Goal: Task Accomplishment & Management: Manage account settings

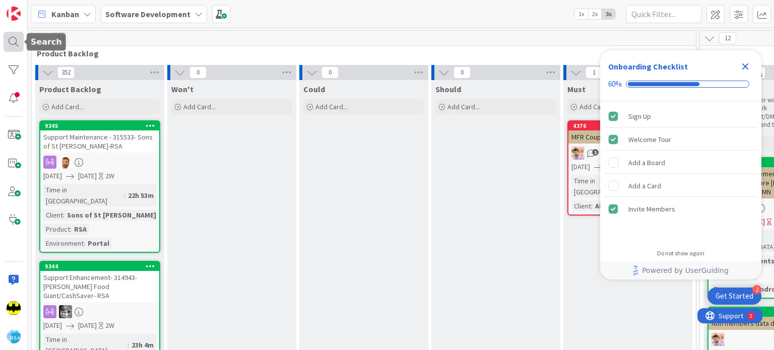
click at [16, 43] on div at bounding box center [14, 42] width 20 height 20
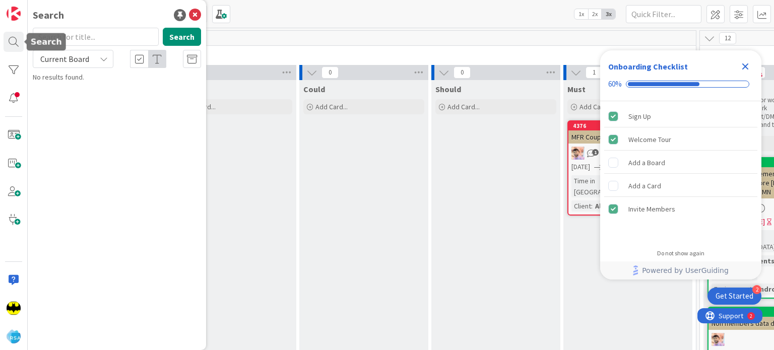
click at [103, 37] on input "text" at bounding box center [96, 37] width 126 height 18
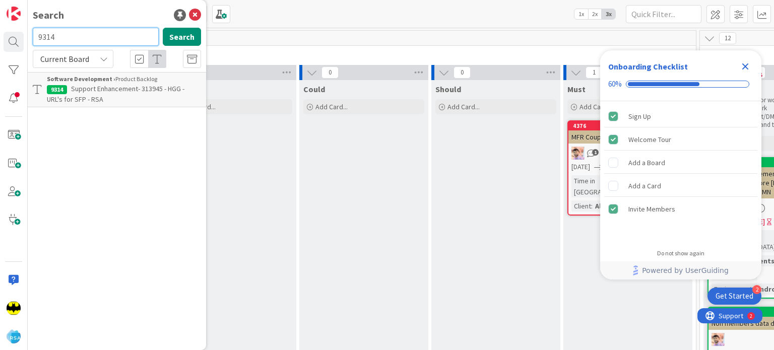
click at [83, 33] on input "9314" at bounding box center [96, 37] width 126 height 18
type input "9275"
drag, startPoint x: 83, startPoint y: 33, endPoint x: 107, endPoint y: 100, distance: 71.4
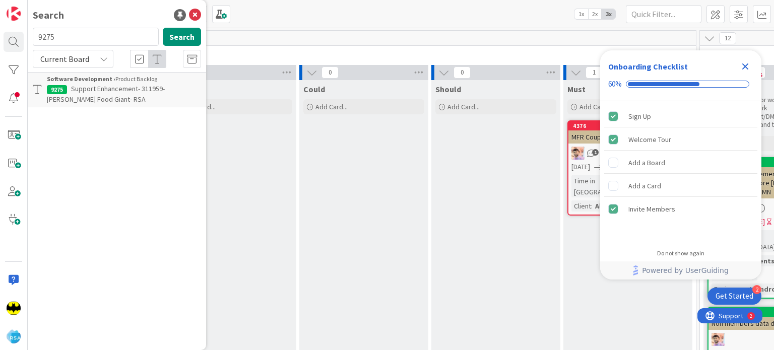
click at [107, 100] on p "Support Enhancement- 311959- [PERSON_NAME] Food Giant- RSA" at bounding box center [124, 94] width 154 height 21
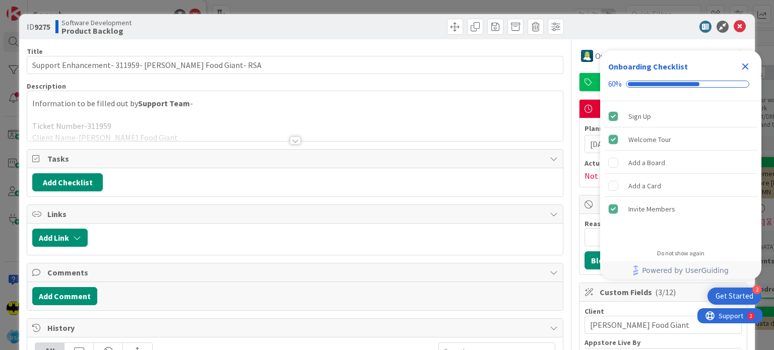
click at [290, 139] on div at bounding box center [295, 141] width 11 height 8
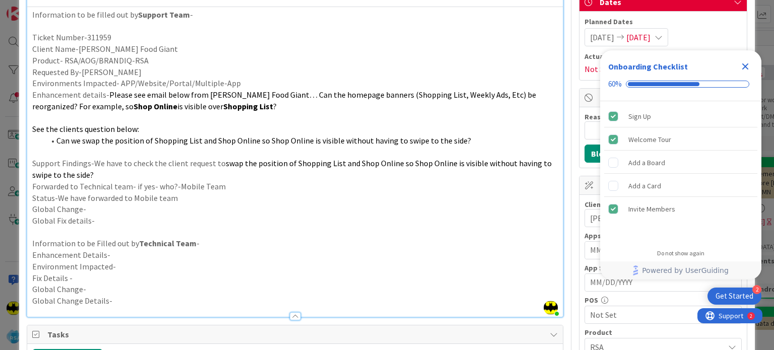
scroll to position [93, 0]
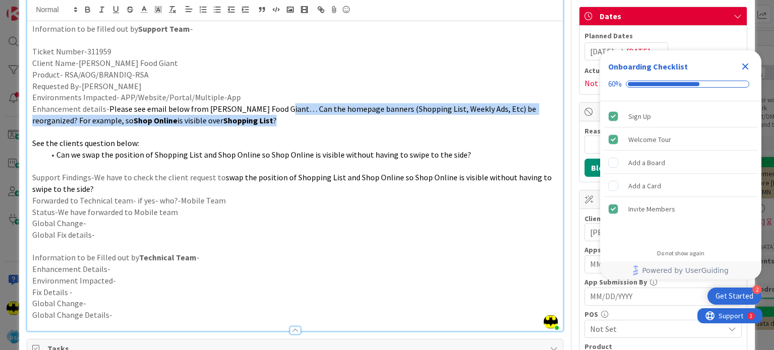
drag, startPoint x: 280, startPoint y: 108, endPoint x: 307, endPoint y: 122, distance: 30.2
click at [307, 122] on p "Enhancement details- Please see email below from Edwards Food Giant… Can the ho…" at bounding box center [294, 114] width 525 height 23
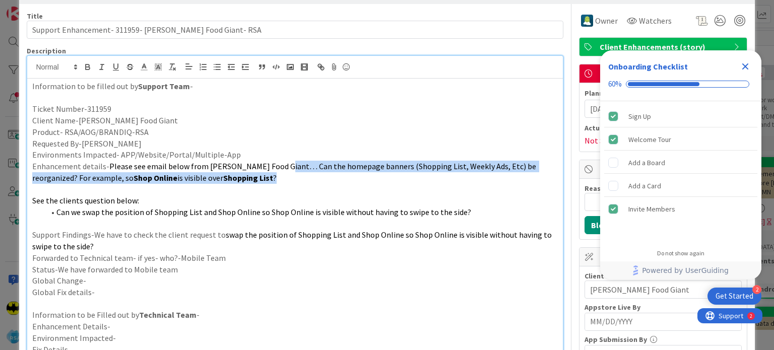
scroll to position [34, 0]
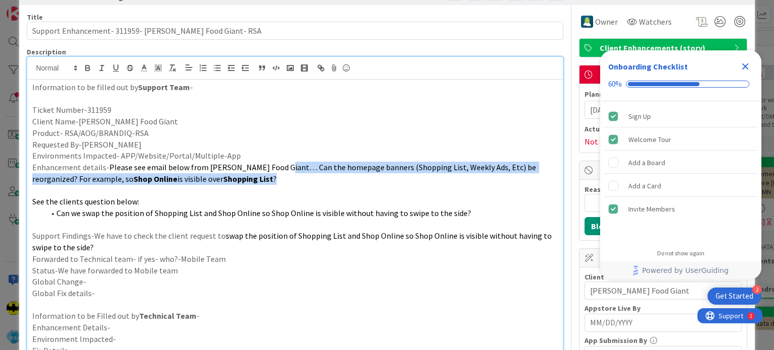
click at [267, 167] on span "Please see email below from Edwards Food Giant… Can the homepage banners (Shopp…" at bounding box center [284, 173] width 505 height 22
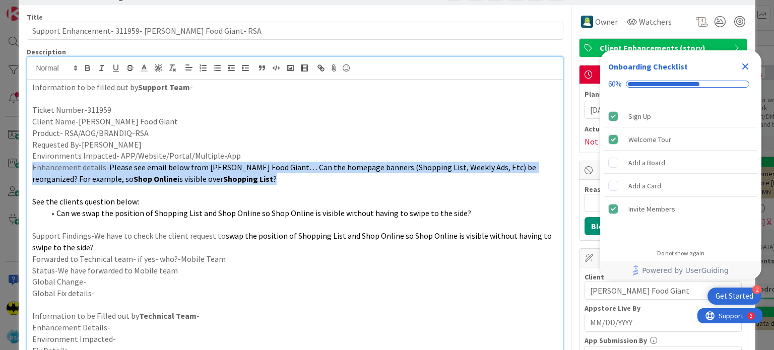
click at [267, 167] on span "Please see email below from Edwards Food Giant… Can the homepage banners (Shopp…" at bounding box center [284, 173] width 505 height 22
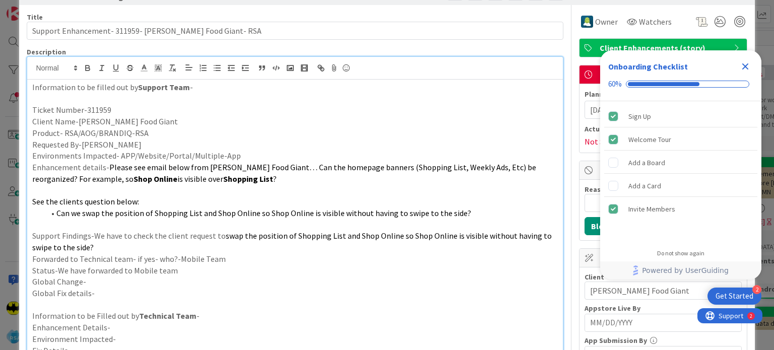
click at [272, 191] on p at bounding box center [294, 190] width 525 height 12
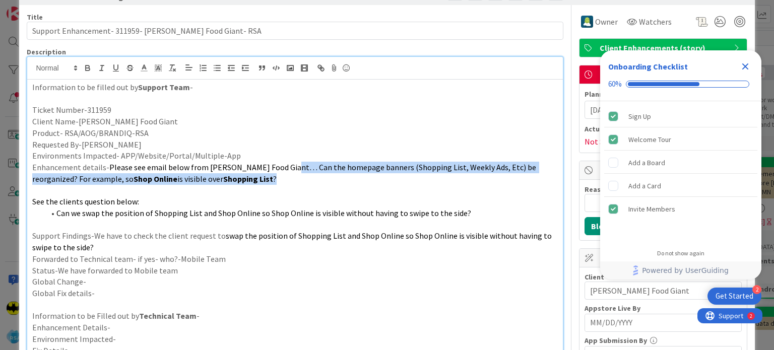
drag, startPoint x: 289, startPoint y: 171, endPoint x: 351, endPoint y: 180, distance: 62.2
click at [351, 180] on p "Enhancement details- Please see email below from Edwards Food Giant… Can the ho…" at bounding box center [294, 173] width 525 height 23
drag, startPoint x: 376, startPoint y: 170, endPoint x: 427, endPoint y: 175, distance: 51.1
click at [427, 175] on p "Enhancement details- Please see email below from Edwards Food Giant… Can the ho…" at bounding box center [294, 173] width 525 height 23
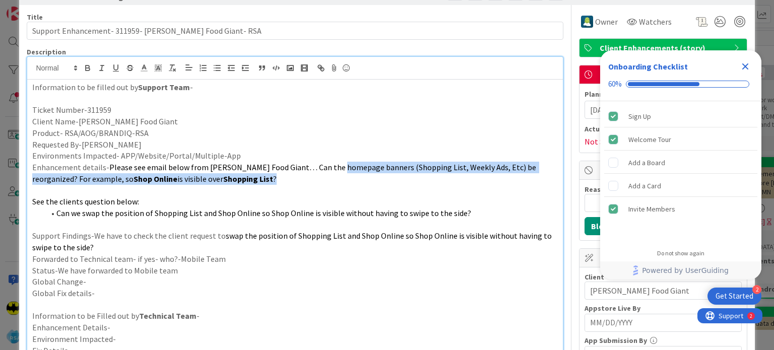
drag, startPoint x: 343, startPoint y: 166, endPoint x: 375, endPoint y: 177, distance: 33.9
click at [375, 177] on p "Enhancement details- Please see email below from Edwards Food Giant… Can the ho…" at bounding box center [294, 173] width 525 height 23
drag, startPoint x: 276, startPoint y: 167, endPoint x: 311, endPoint y: 179, distance: 37.1
click at [311, 179] on p "Enhancement details- Please see email below from Edwards Food Giant… Can the ho…" at bounding box center [294, 173] width 525 height 23
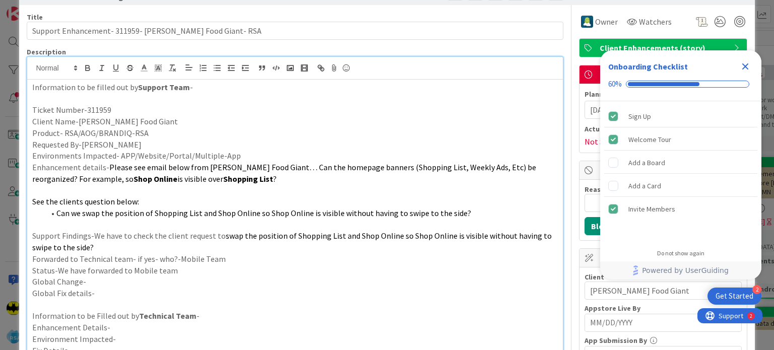
click at [219, 213] on span "Can we swap the position of Shopping List and Shop Online so Shop Online is vis…" at bounding box center [263, 213] width 415 height 10
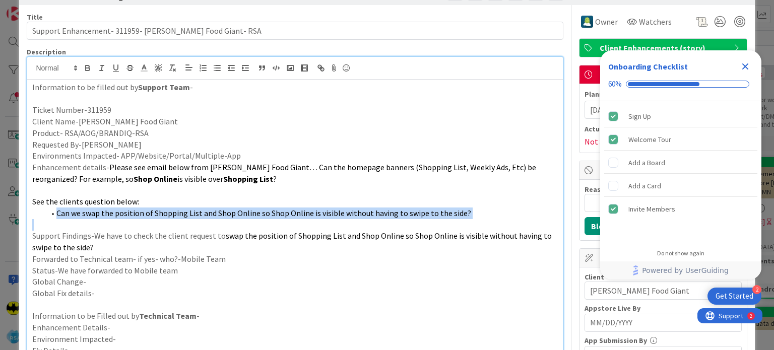
click at [219, 213] on span "Can we swap the position of Shopping List and Shop Online so Shop Online is vis…" at bounding box center [263, 213] width 415 height 10
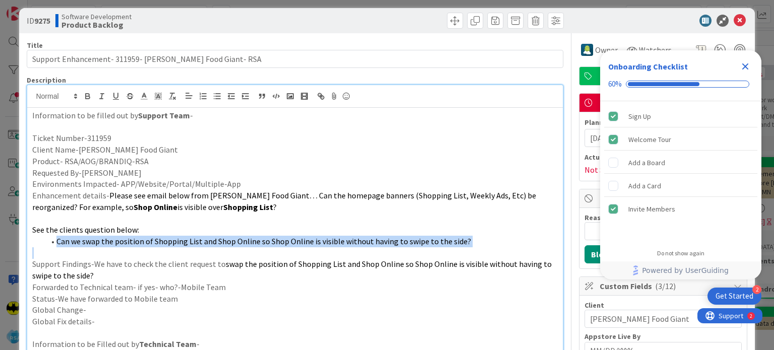
scroll to position [0, 0]
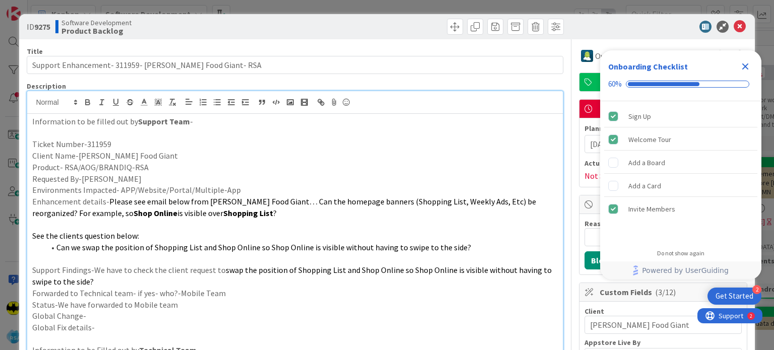
click at [746, 69] on icon "Close Checklist" at bounding box center [745, 66] width 12 height 12
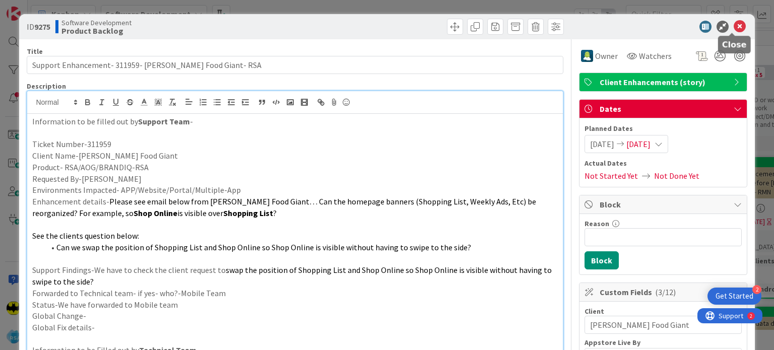
click at [736, 25] on icon at bounding box center [739, 27] width 12 height 12
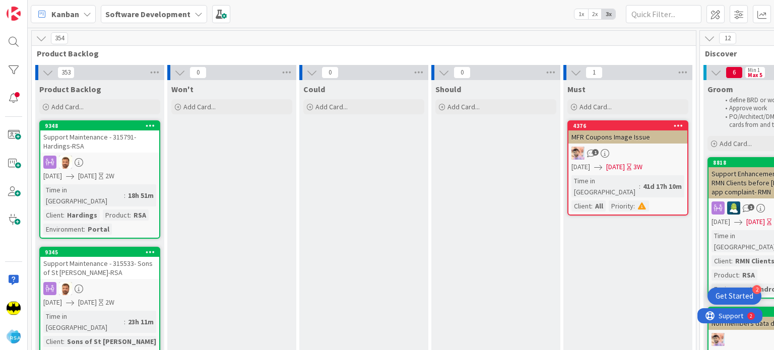
click at [706, 98] on div "Groom define BRD or work Approve work PO/Architect/DM allowed to pull cards fro…" at bounding box center [767, 105] width 129 height 51
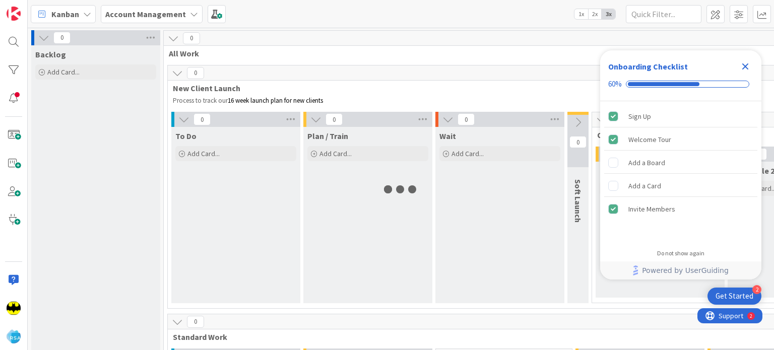
click at [746, 66] on icon "Close Checklist" at bounding box center [745, 66] width 7 height 7
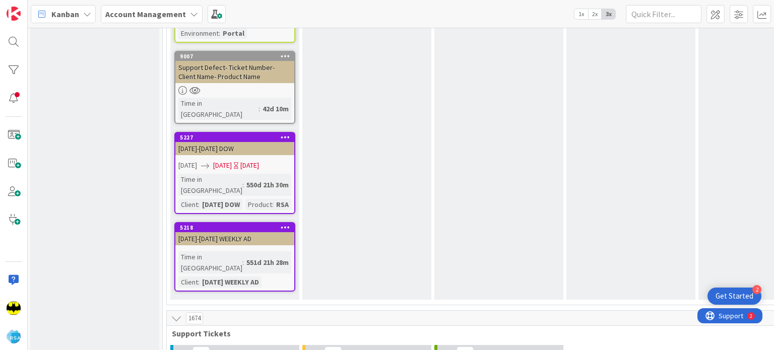
scroll to position [2085, 1]
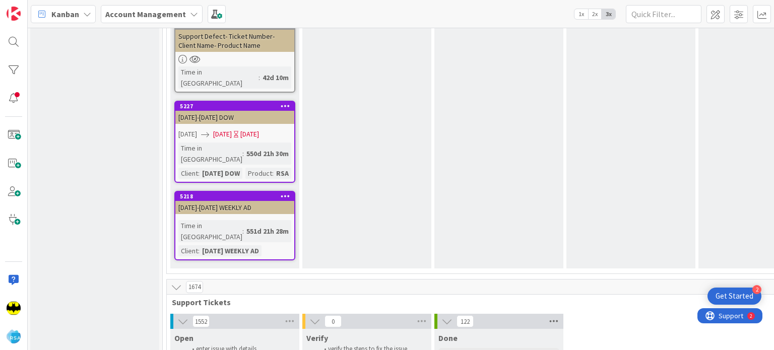
click at [556, 314] on icon at bounding box center [553, 321] width 13 height 15
click at [553, 314] on icon at bounding box center [553, 321] width 13 height 15
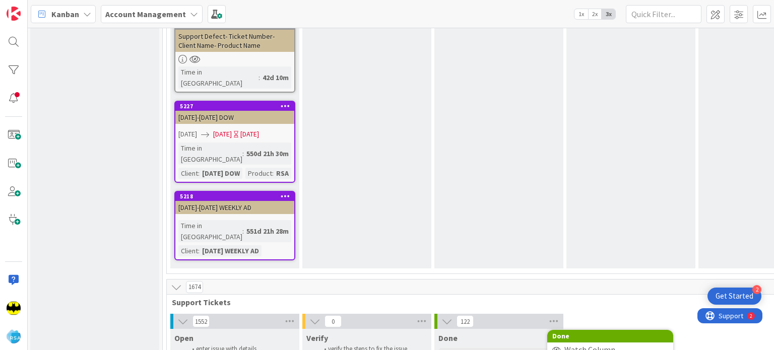
click at [385, 329] on div "Verify verify the steps to fix the issue Add Card..." at bounding box center [366, 353] width 129 height 48
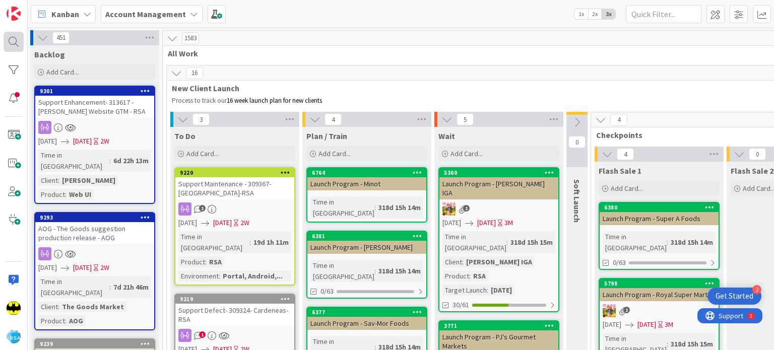
click at [13, 38] on div at bounding box center [14, 42] width 20 height 20
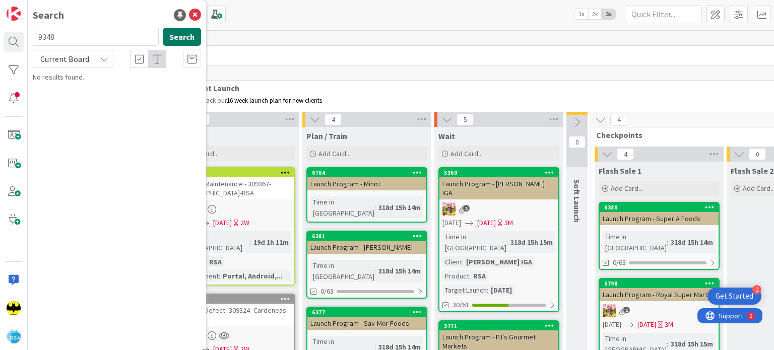
type input "9348"
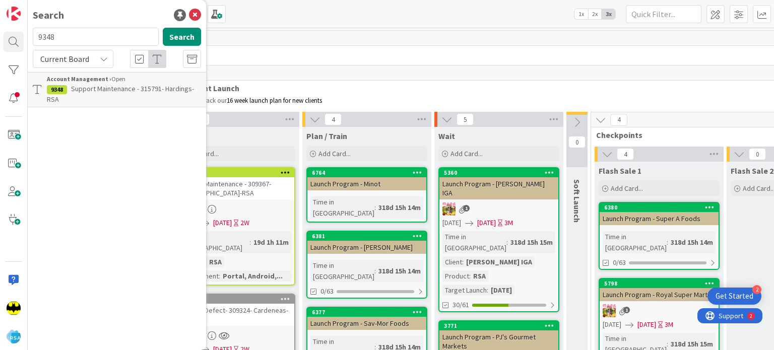
click at [146, 88] on span "Support Maintenance - 315791- Hardings-RSA" at bounding box center [120, 94] width 147 height 20
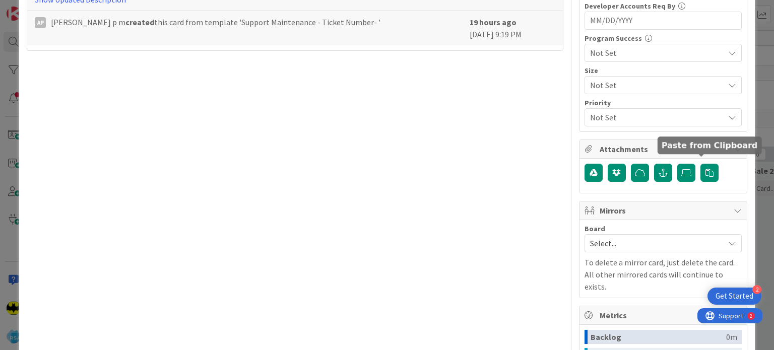
scroll to position [591, 0]
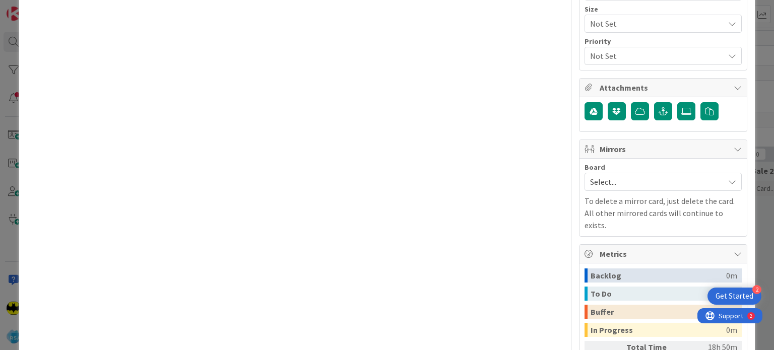
click at [647, 176] on span "Select..." at bounding box center [654, 182] width 129 height 14
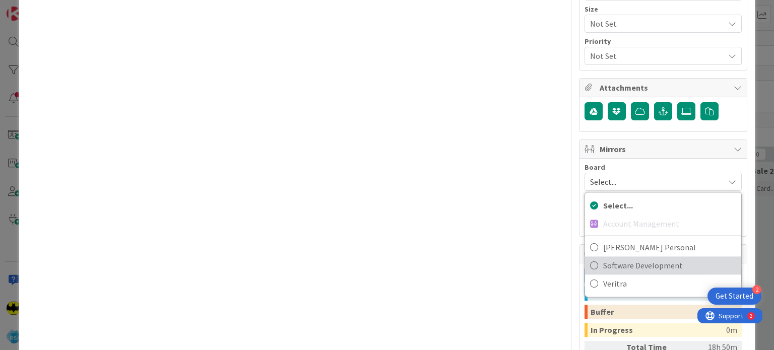
click at [620, 266] on span "Software Development" at bounding box center [669, 265] width 133 height 15
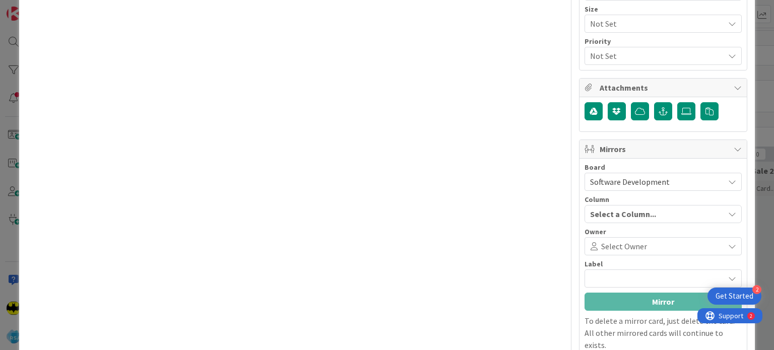
click at [620, 245] on span "Select Owner" at bounding box center [624, 246] width 46 height 12
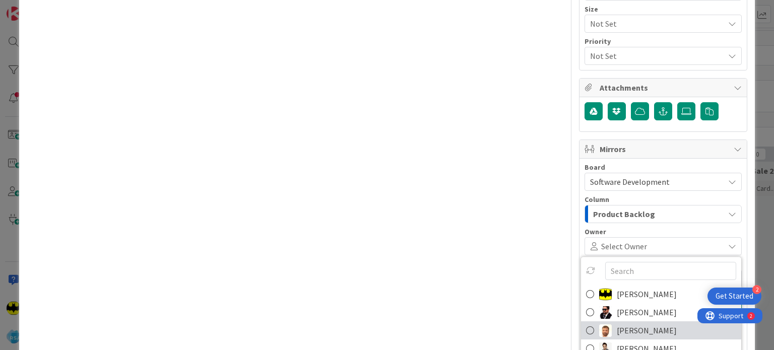
click at [617, 326] on span "[PERSON_NAME]" at bounding box center [647, 330] width 60 height 15
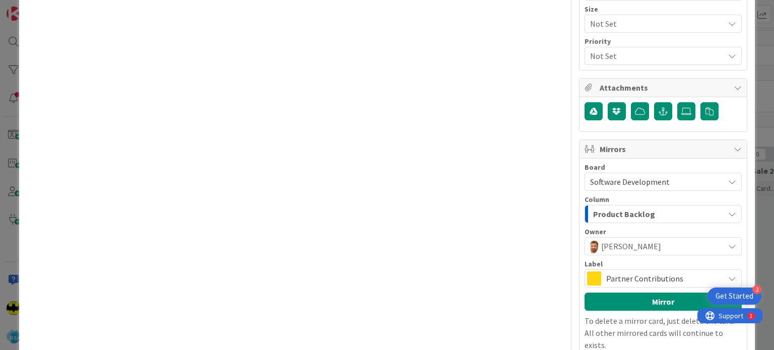
click at [618, 278] on span "Partner Contributions" at bounding box center [662, 279] width 113 height 14
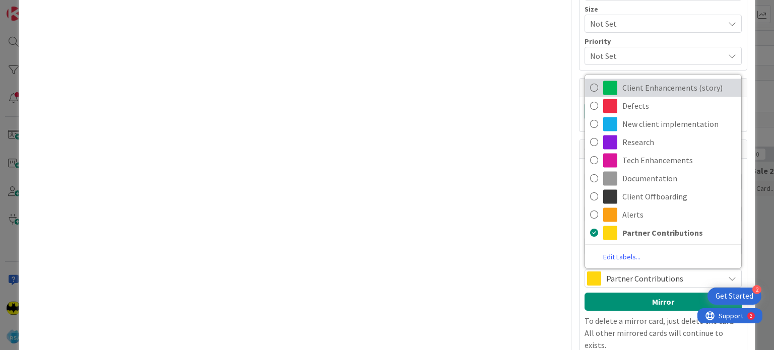
click at [625, 81] on span "Client Enhancements (story)" at bounding box center [679, 87] width 114 height 15
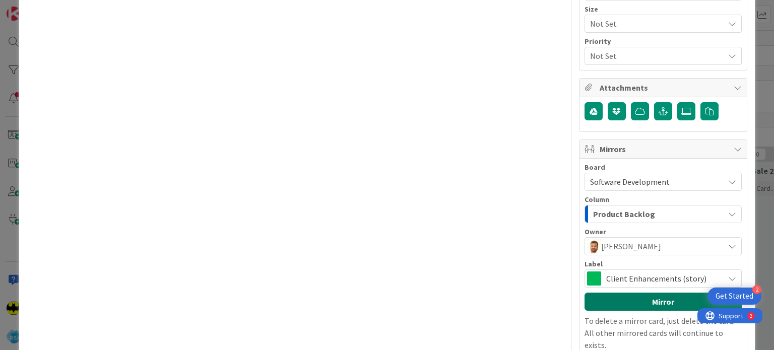
click at [627, 300] on button "Mirror" at bounding box center [662, 302] width 157 height 18
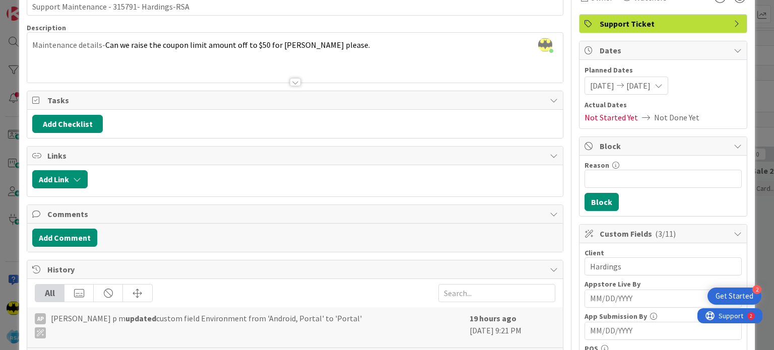
scroll to position [0, 0]
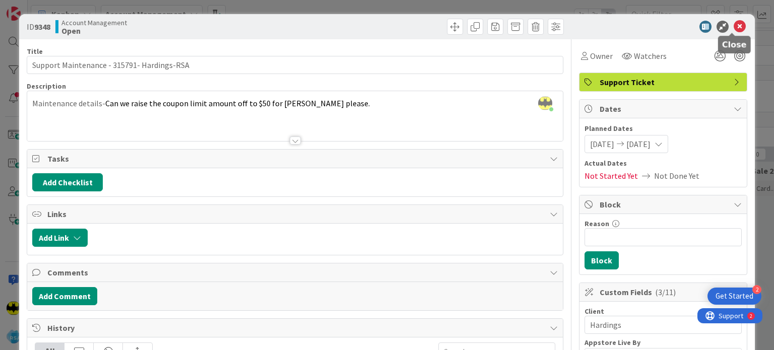
click at [733, 26] on icon at bounding box center [739, 27] width 12 height 12
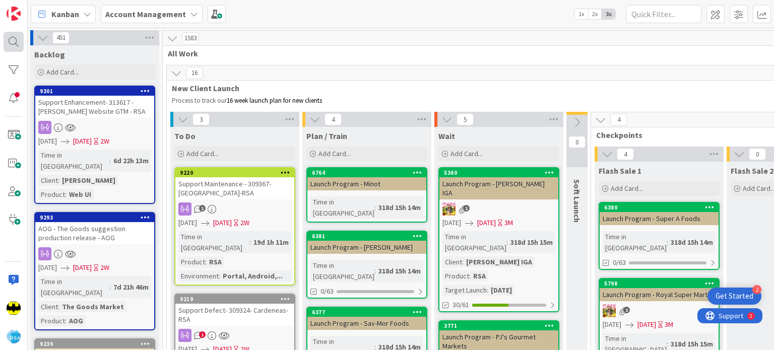
click at [14, 39] on div at bounding box center [14, 42] width 20 height 20
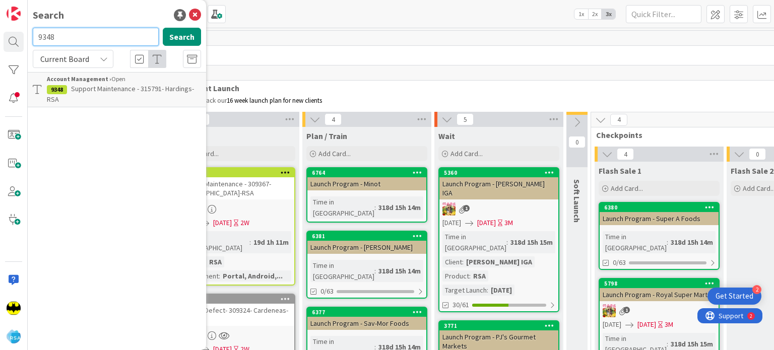
click at [73, 36] on input "9348" at bounding box center [96, 37] width 126 height 18
click at [73, 36] on input "9347" at bounding box center [96, 37] width 126 height 18
type input "9347"
click at [137, 88] on span "SupportDefect-315797- P&L-RSA" at bounding box center [119, 88] width 97 height 9
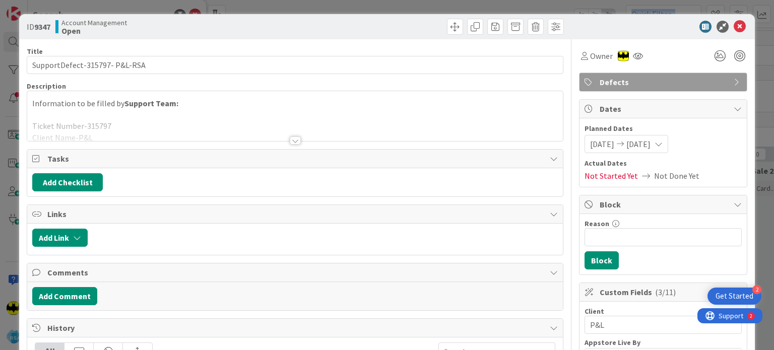
click at [292, 143] on div at bounding box center [295, 141] width 11 height 8
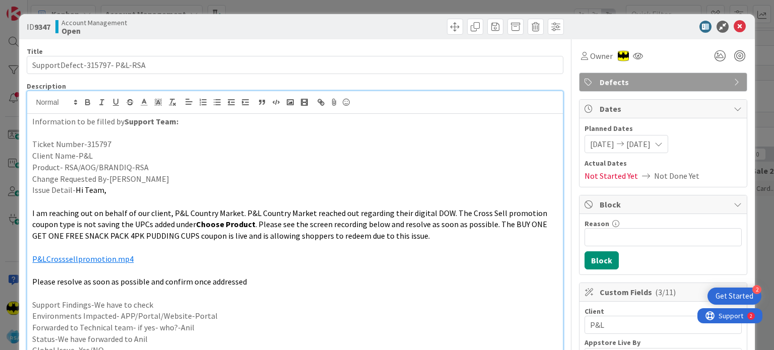
click at [772, 108] on div "ID 9347 Account Management Open Title 29 / 128 SupportDefect-315797- P&L-RSA De…" at bounding box center [387, 175] width 774 height 350
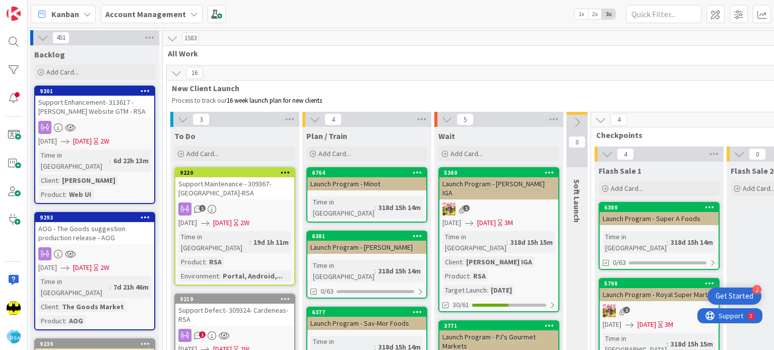
click at [12, 37] on div at bounding box center [14, 42] width 20 height 20
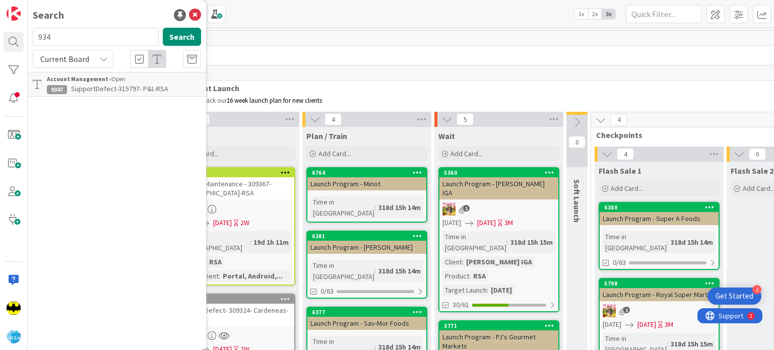
type input "934"
click at [133, 77] on div "Account Management › Open" at bounding box center [124, 79] width 154 height 9
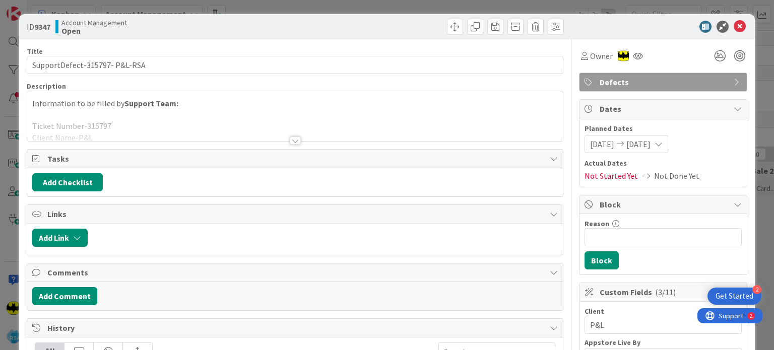
click at [294, 143] on div at bounding box center [295, 141] width 11 height 8
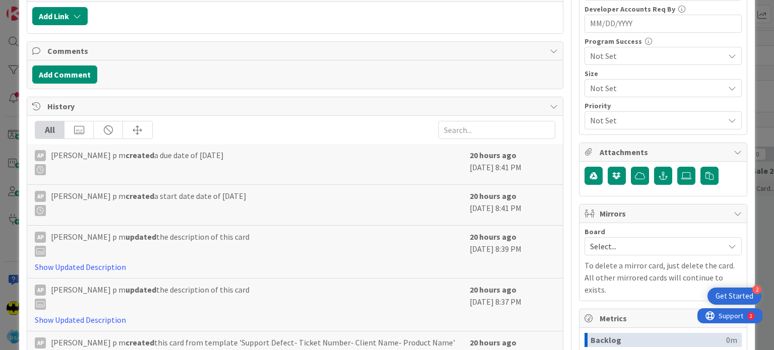
scroll to position [588, 0]
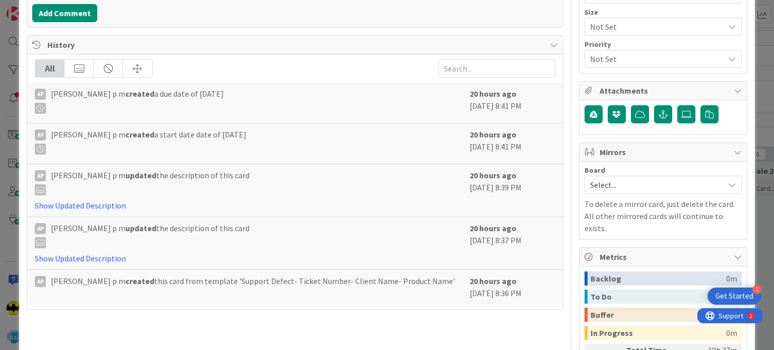
click at [619, 187] on span "Select..." at bounding box center [654, 185] width 129 height 14
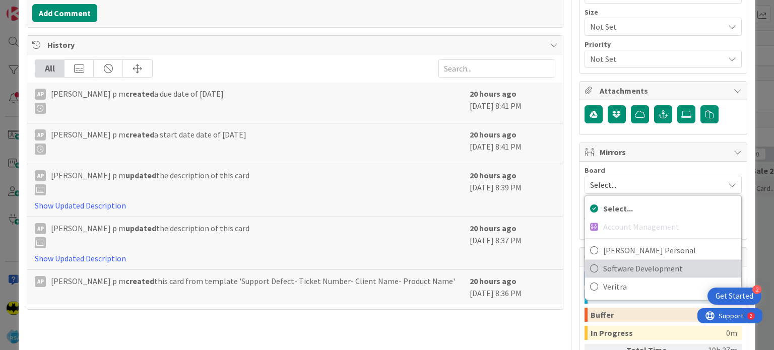
click at [614, 261] on span "Software Development" at bounding box center [669, 268] width 133 height 15
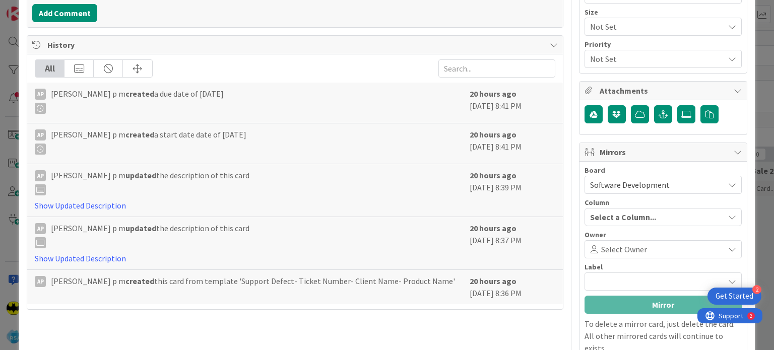
click at [626, 249] on span "Select Owner" at bounding box center [624, 249] width 46 height 12
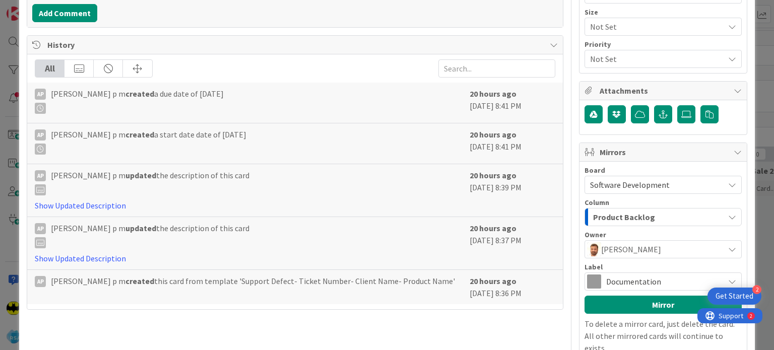
click at [623, 275] on span "Documentation" at bounding box center [662, 282] width 113 height 14
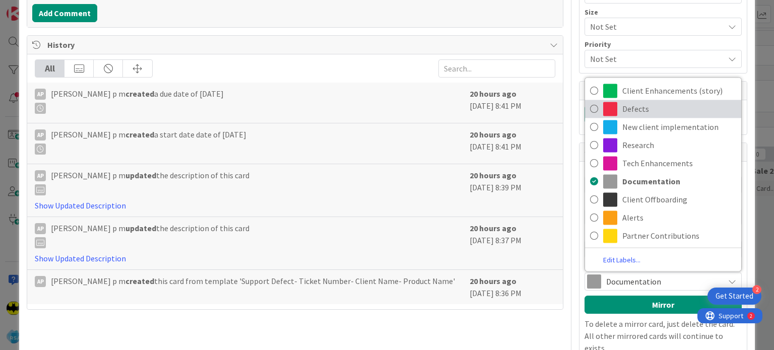
click at [638, 105] on span "Defects" at bounding box center [679, 108] width 114 height 15
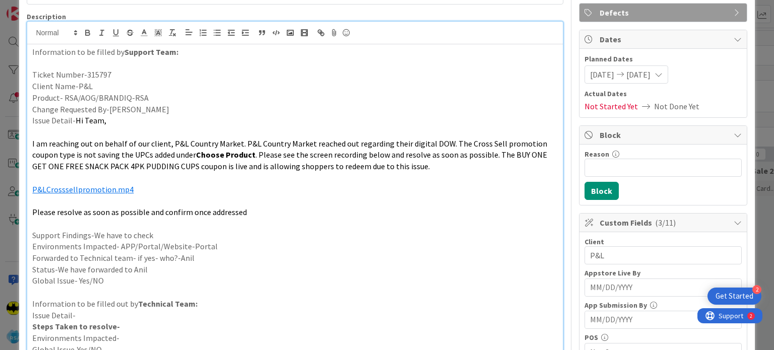
scroll to position [15, 0]
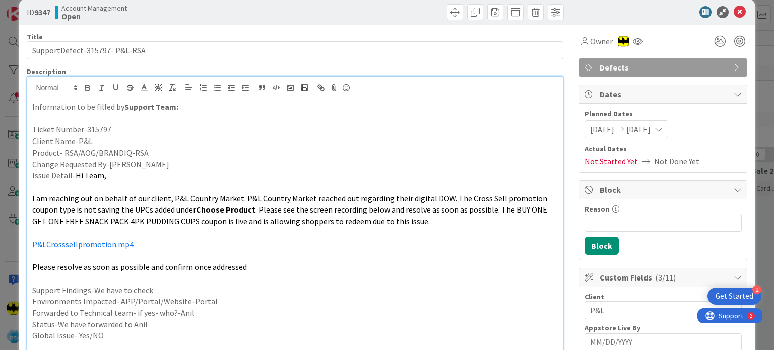
click at [733, 12] on div "ID 9347 Account Management Open Title 29 / 128 SupportDefect-315797- P&L-RSA De…" at bounding box center [387, 175] width 774 height 350
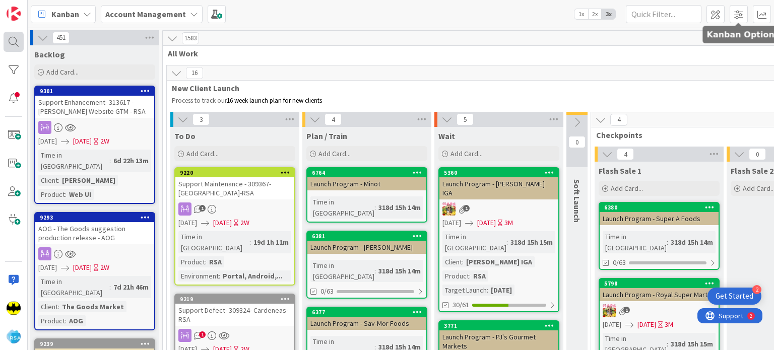
click at [13, 39] on div at bounding box center [14, 42] width 20 height 20
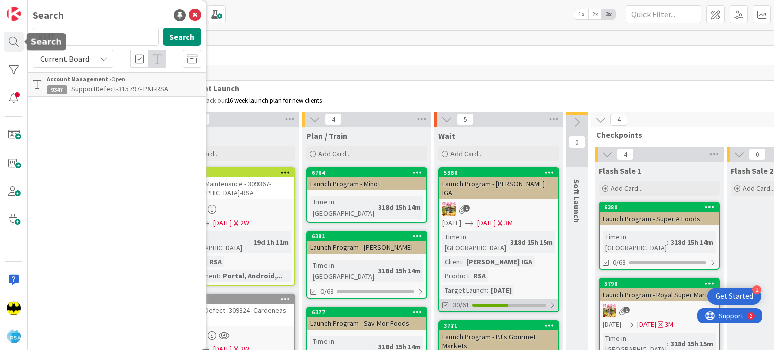
click at [108, 79] on b "Account Management ›" at bounding box center [79, 79] width 64 height 8
click at [155, 91] on span "SupportDefect-315797- P&L-RSA" at bounding box center [119, 88] width 97 height 9
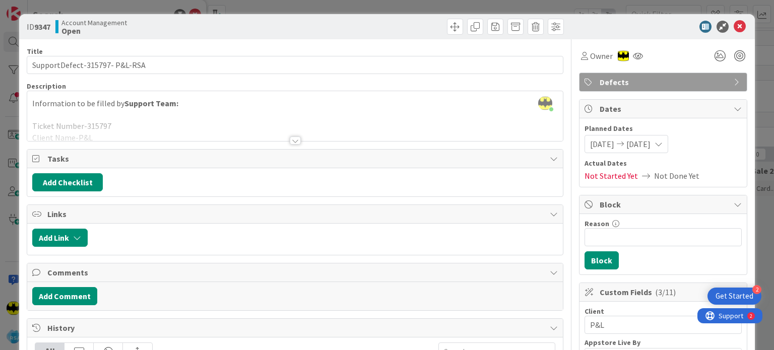
click at [733, 26] on icon at bounding box center [739, 27] width 12 height 12
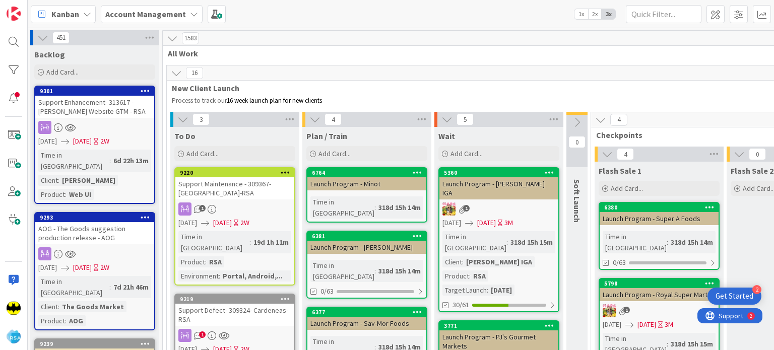
click at [627, 31] on div "1583" at bounding box center [713, 38] width 1100 height 15
click at [643, 26] on div "Kanban Account Management 1x 2x 3x" at bounding box center [401, 14] width 746 height 28
click at [655, 26] on div "Kanban Account Management 1x 2x 3x" at bounding box center [401, 14] width 746 height 28
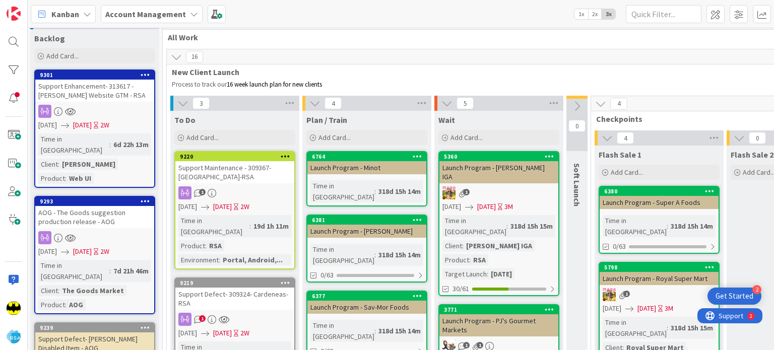
scroll to position [0, 1]
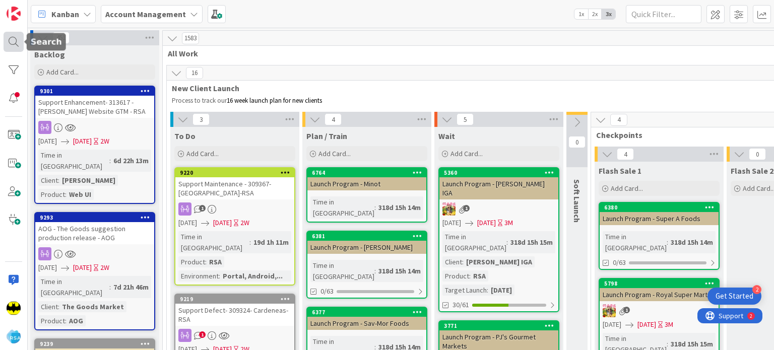
click at [11, 49] on div at bounding box center [14, 42] width 20 height 20
click at [12, 43] on div at bounding box center [14, 42] width 20 height 20
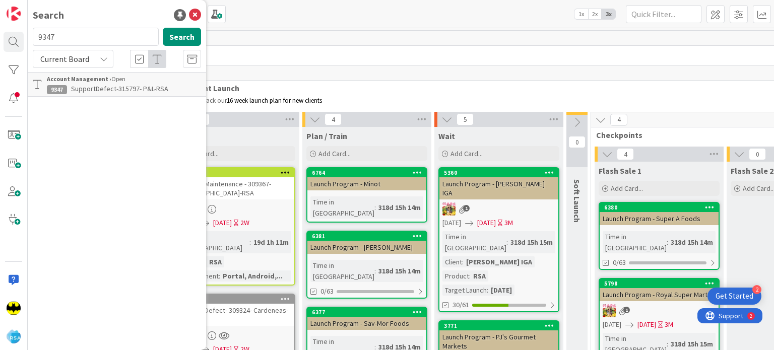
click at [150, 80] on div "Account Management › Open" at bounding box center [124, 79] width 154 height 9
